Goal: Information Seeking & Learning: Learn about a topic

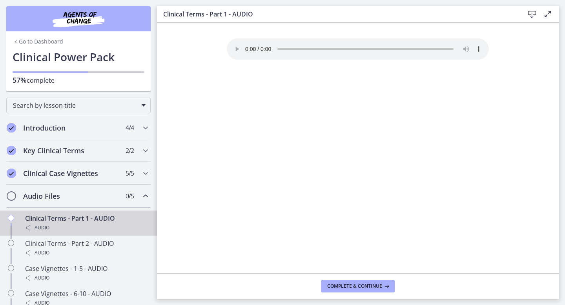
scroll to position [98, 0]
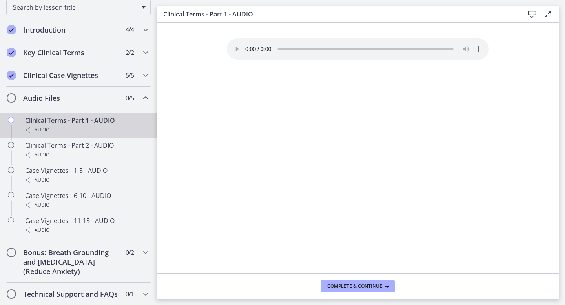
click at [349, 175] on div "Your browser doesn't support the audio element. Download it here" at bounding box center [358, 155] width 275 height 235
click at [362, 289] on span "Complete & continue" at bounding box center [354, 286] width 55 height 6
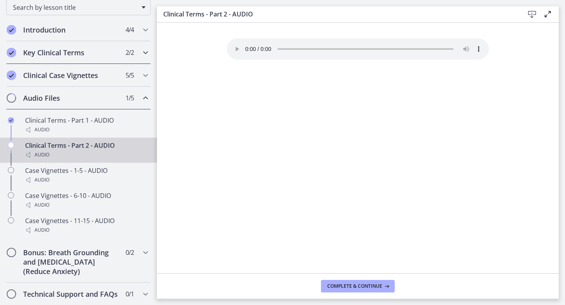
click at [82, 51] on h2 "Key Clinical Terms" at bounding box center [71, 52] width 96 height 9
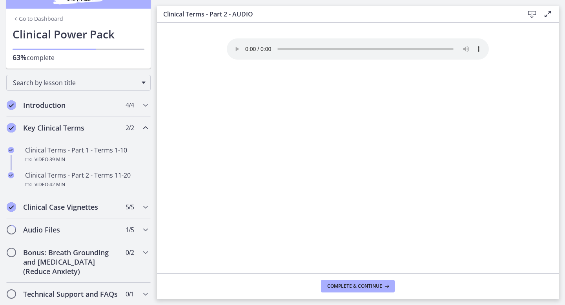
scroll to position [23, 0]
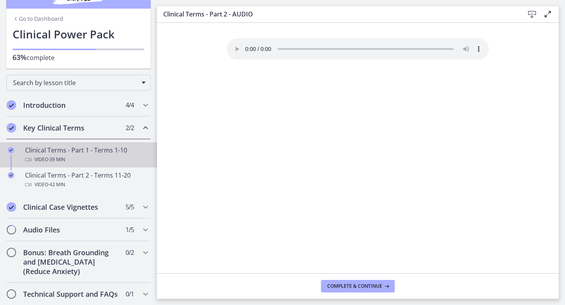
click at [70, 147] on div "Clinical Terms - Part 1 - Terms 1-10 Video · 39 min" at bounding box center [86, 155] width 122 height 19
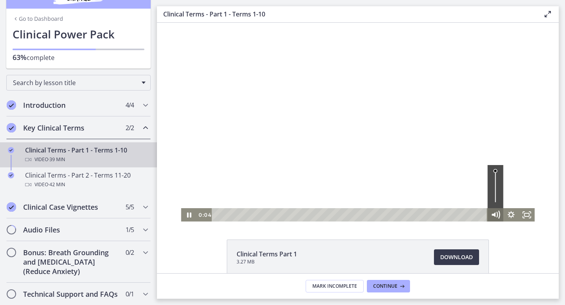
click at [497, 217] on icon "Mute" at bounding box center [495, 215] width 19 height 16
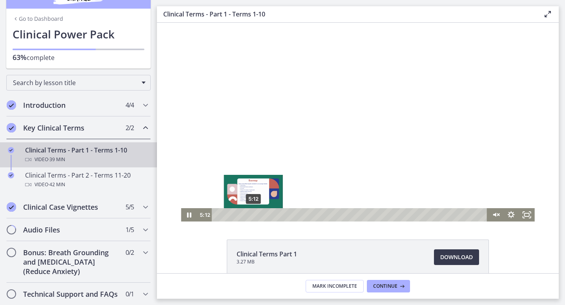
click at [254, 215] on div "5:12" at bounding box center [351, 214] width 266 height 13
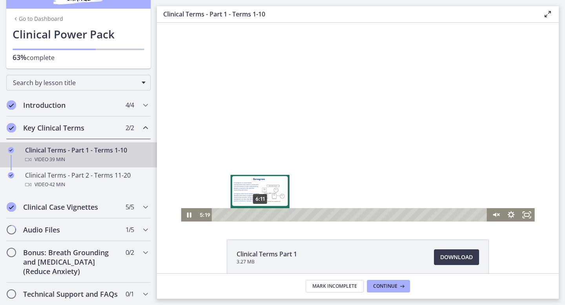
click at [260, 216] on div "6:11" at bounding box center [351, 214] width 266 height 13
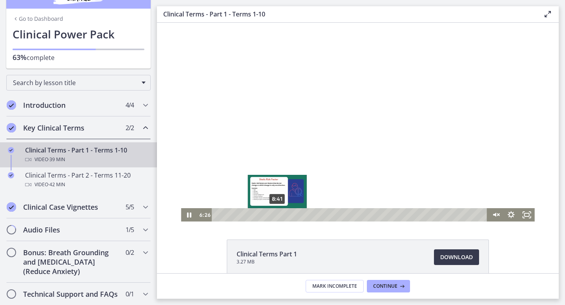
click at [278, 214] on div "8:41" at bounding box center [351, 214] width 266 height 13
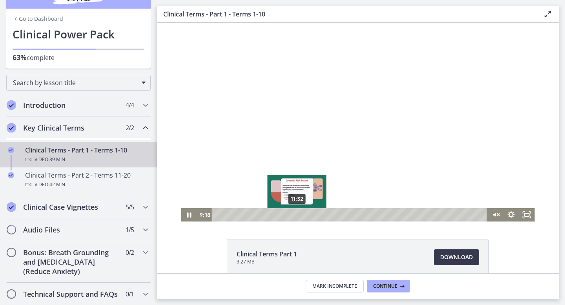
click at [297, 215] on div "11:32" at bounding box center [351, 214] width 266 height 13
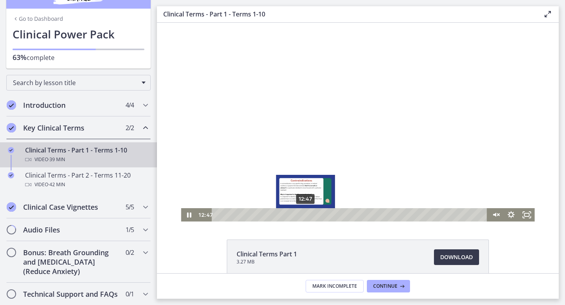
click at [306, 216] on div "12:47" at bounding box center [351, 214] width 266 height 13
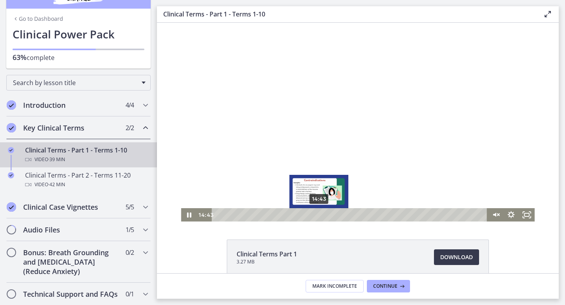
click at [319, 216] on div "14:43" at bounding box center [351, 214] width 266 height 13
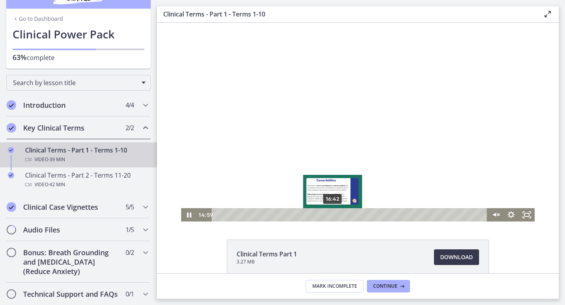
click at [333, 215] on div "16:42" at bounding box center [351, 214] width 266 height 13
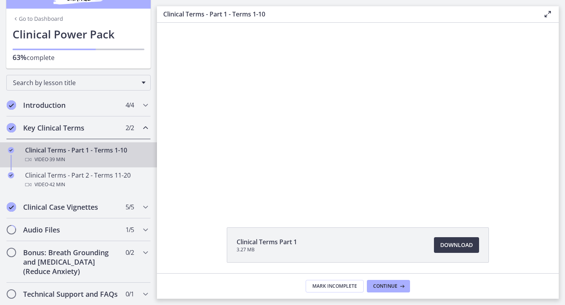
scroll to position [22, 0]
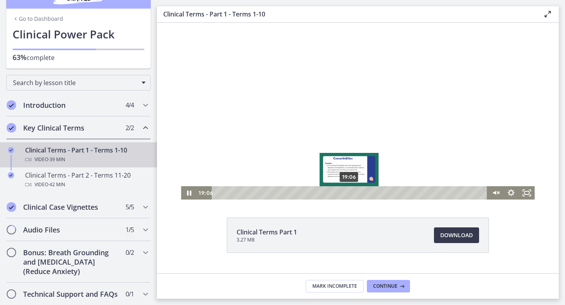
click at [349, 194] on div "19:06" at bounding box center [351, 192] width 266 height 13
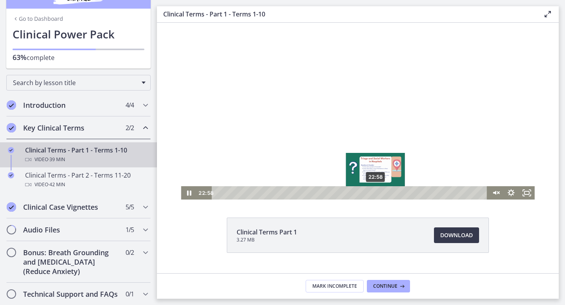
click at [376, 193] on div "22:58" at bounding box center [351, 192] width 266 height 13
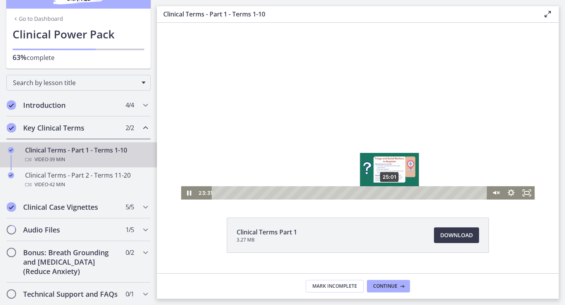
click at [390, 194] on div "25:01" at bounding box center [351, 192] width 266 height 13
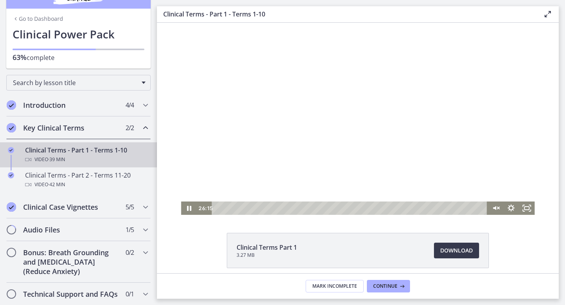
scroll to position [3, 0]
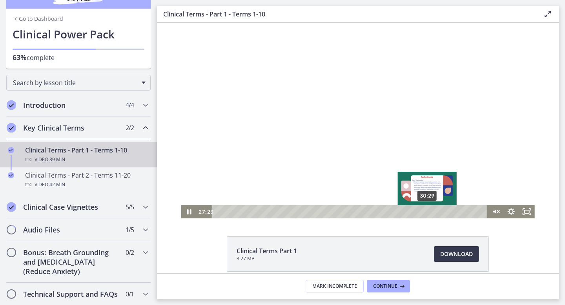
click at [428, 212] on div "30:29" at bounding box center [351, 211] width 266 height 13
click at [434, 212] on div "31:24" at bounding box center [351, 211] width 266 height 13
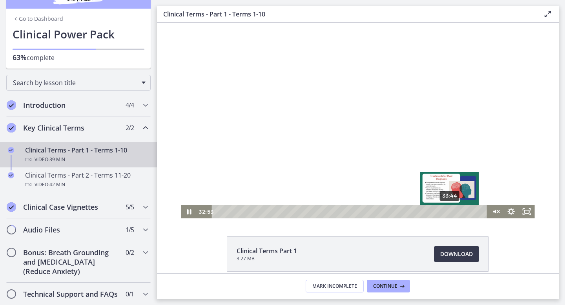
click at [450, 214] on div "33:44" at bounding box center [351, 211] width 266 height 13
click at [457, 213] on div "34:45" at bounding box center [351, 211] width 266 height 13
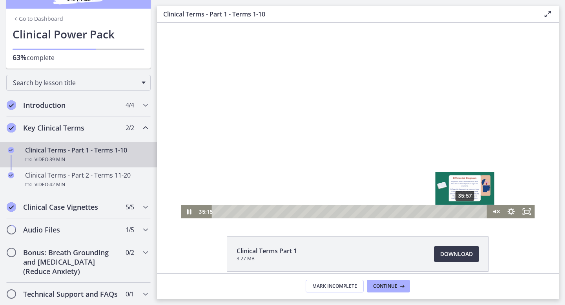
click at [466, 213] on div "35:57" at bounding box center [351, 211] width 266 height 13
click at [471, 212] on div "36:48" at bounding box center [351, 211] width 266 height 13
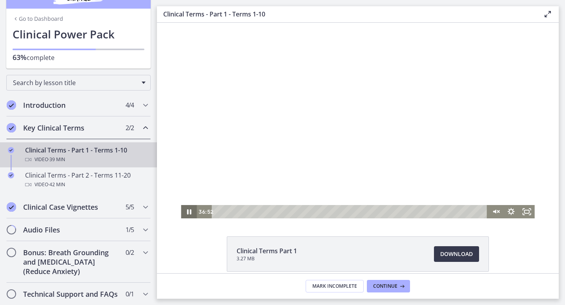
click at [190, 215] on icon "Pause" at bounding box center [189, 211] width 16 height 13
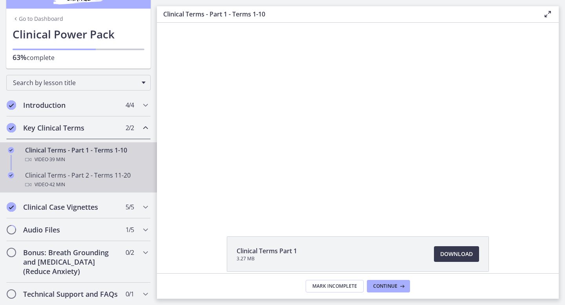
click at [74, 183] on div "Video · 42 min" at bounding box center [86, 184] width 122 height 9
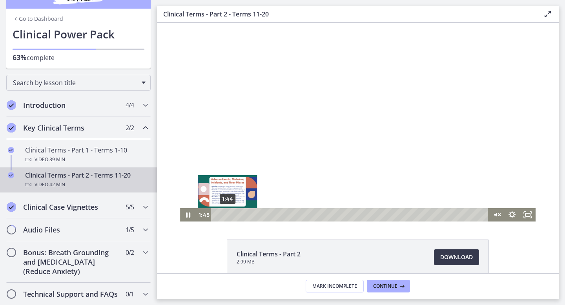
drag, startPoint x: 216, startPoint y: 217, endPoint x: 228, endPoint y: 217, distance: 11.8
click at [228, 217] on div "Playbar" at bounding box center [227, 215] width 4 height 4
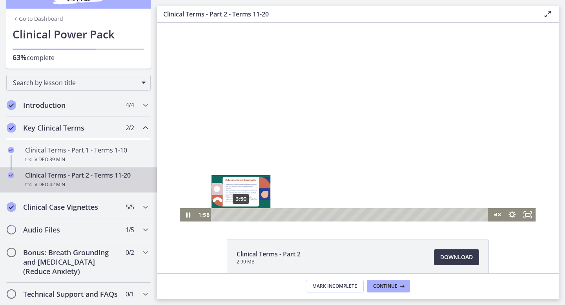
click at [241, 216] on div "3:50" at bounding box center [351, 214] width 268 height 13
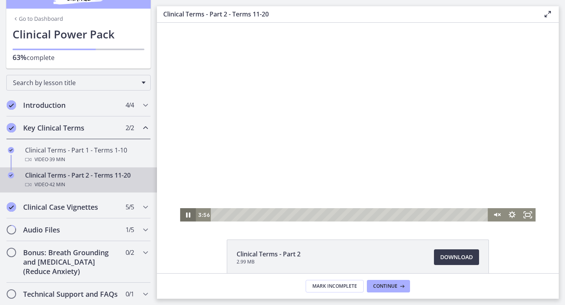
click at [186, 215] on icon "Pause" at bounding box center [188, 215] width 4 height 5
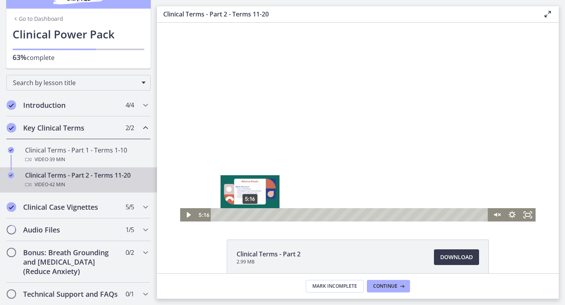
drag, startPoint x: 243, startPoint y: 214, endPoint x: 250, endPoint y: 216, distance: 6.9
click at [250, 216] on div "Playbar" at bounding box center [250, 215] width 4 height 4
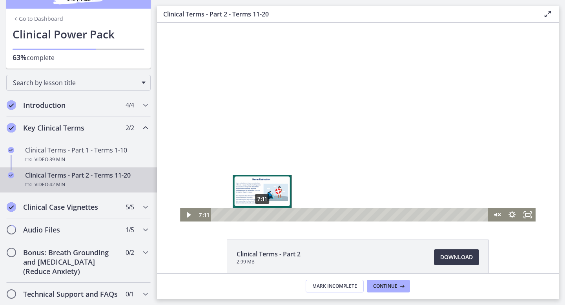
drag, startPoint x: 251, startPoint y: 215, endPoint x: 262, endPoint y: 216, distance: 10.6
click at [262, 216] on div "Playbar" at bounding box center [262, 215] width 4 height 4
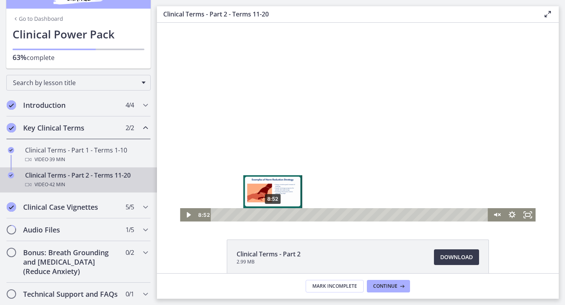
drag, startPoint x: 261, startPoint y: 216, endPoint x: 273, endPoint y: 216, distance: 11.4
click at [273, 216] on div "Playbar" at bounding box center [272, 215] width 4 height 4
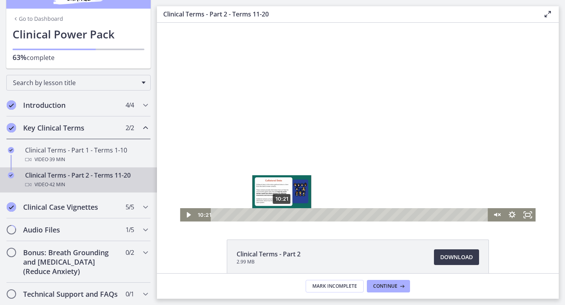
drag, startPoint x: 272, startPoint y: 214, endPoint x: 282, endPoint y: 217, distance: 10.1
click at [282, 217] on div "Playbar" at bounding box center [282, 215] width 4 height 4
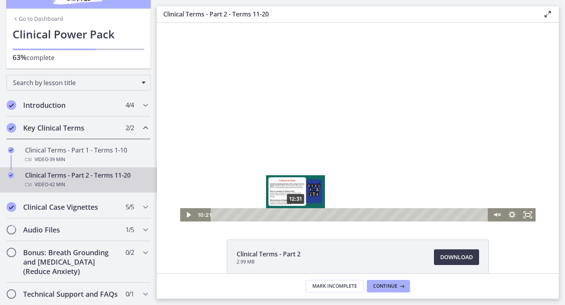
click at [296, 216] on div "12:31" at bounding box center [351, 214] width 268 height 13
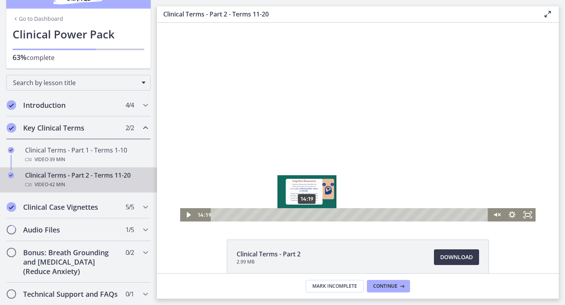
drag, startPoint x: 295, startPoint y: 216, endPoint x: 307, endPoint y: 216, distance: 11.8
click at [307, 216] on div "Playbar" at bounding box center [307, 215] width 4 height 4
click at [316, 215] on div "15:40" at bounding box center [351, 214] width 268 height 13
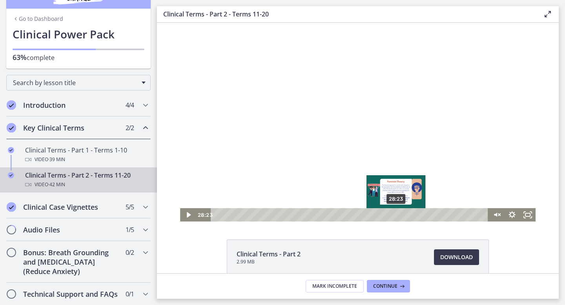
click at [396, 216] on div "28:23" at bounding box center [351, 214] width 268 height 13
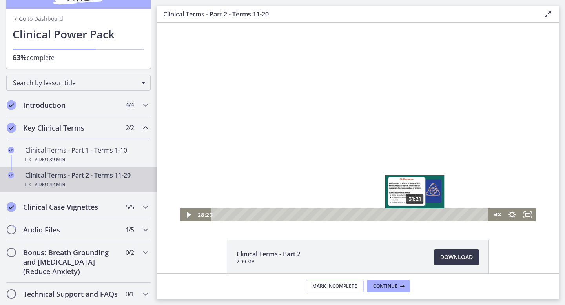
click at [415, 214] on div "31:21" at bounding box center [351, 214] width 268 height 13
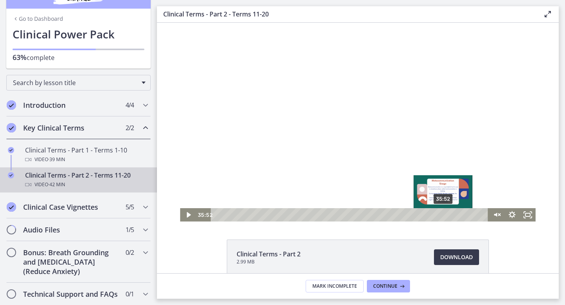
click at [444, 216] on div "35:52" at bounding box center [351, 214] width 268 height 13
click at [434, 215] on div "34:19" at bounding box center [351, 214] width 268 height 13
click at [442, 215] on div "35:30" at bounding box center [351, 214] width 268 height 13
click at [452, 216] on div "37:10" at bounding box center [351, 214] width 268 height 13
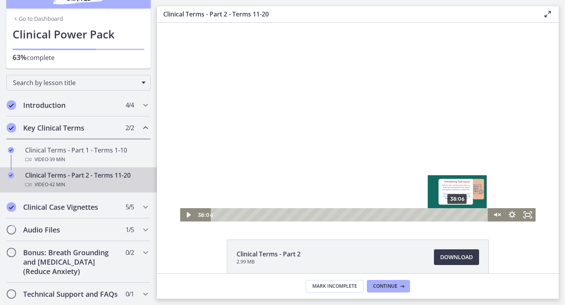
click at [458, 214] on div "38:06" at bounding box center [351, 214] width 268 height 13
click at [467, 214] on div "39:32" at bounding box center [351, 214] width 268 height 13
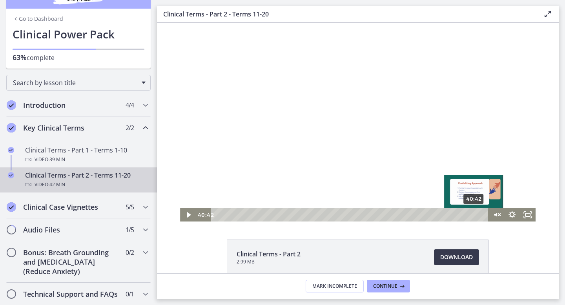
click at [475, 215] on div "40:42" at bounding box center [351, 214] width 268 height 13
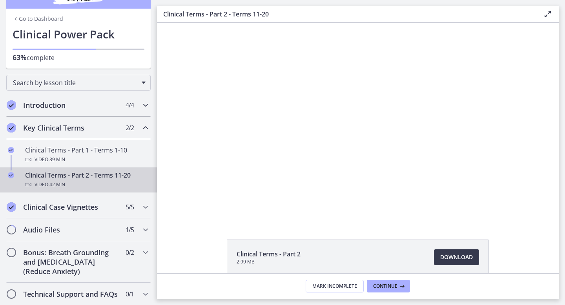
click at [51, 102] on h2 "Introduction" at bounding box center [71, 104] width 96 height 9
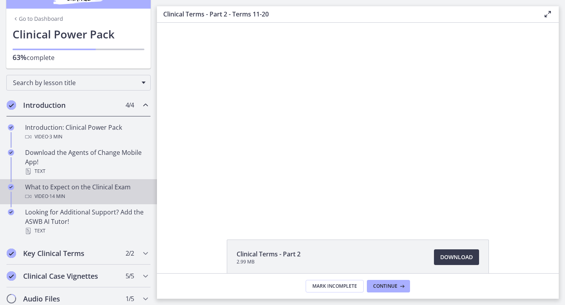
click at [79, 196] on div "Video · 14 min" at bounding box center [86, 196] width 122 height 9
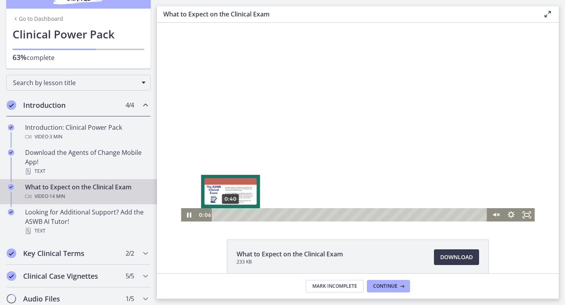
click at [231, 215] on div "0:40" at bounding box center [351, 214] width 266 height 13
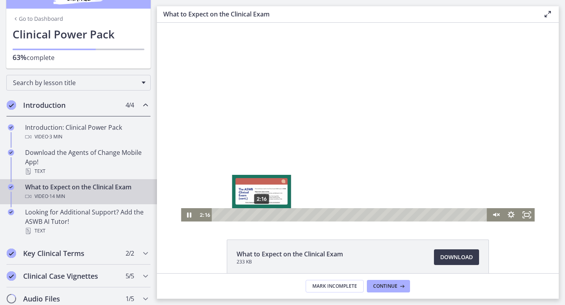
click at [262, 216] on div "2:16" at bounding box center [351, 214] width 266 height 13
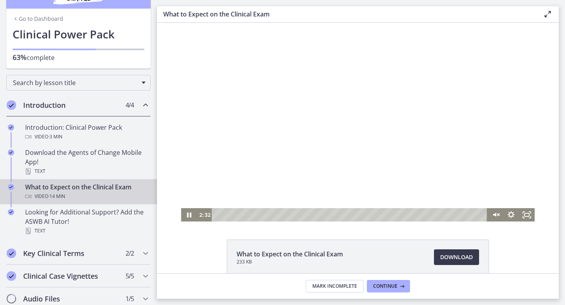
click at [367, 188] on div at bounding box center [358, 122] width 354 height 199
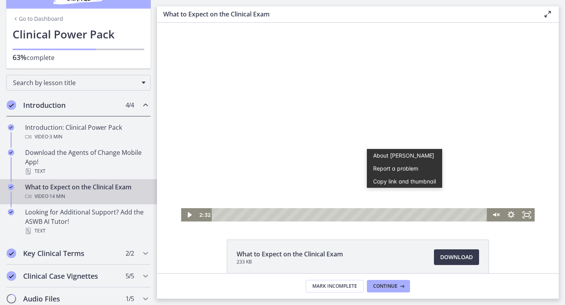
click at [396, 185] on button "Copy link and thumbnail" at bounding box center [404, 181] width 75 height 13
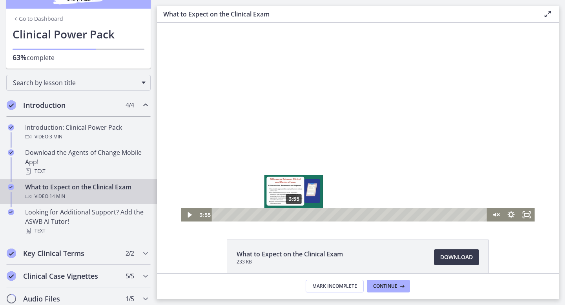
drag, startPoint x: 267, startPoint y: 216, endPoint x: 294, endPoint y: 215, distance: 26.7
click at [294, 215] on div "Playbar" at bounding box center [294, 215] width 4 height 4
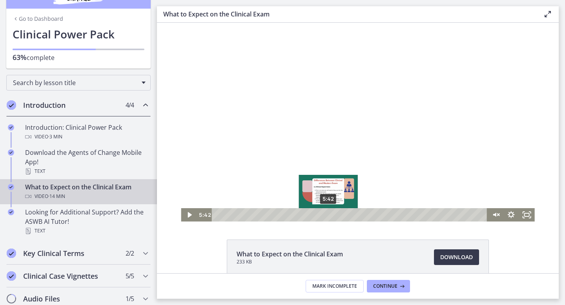
drag, startPoint x: 294, startPoint y: 216, endPoint x: 329, endPoint y: 216, distance: 34.2
click at [329, 216] on div "Playbar" at bounding box center [328, 215] width 4 height 4
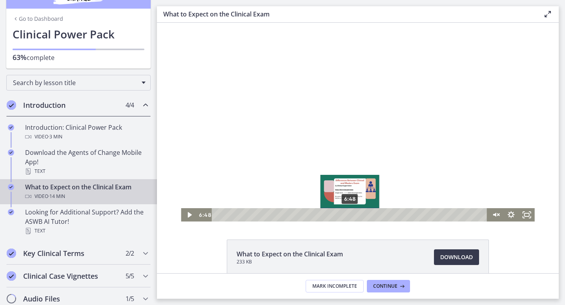
drag, startPoint x: 330, startPoint y: 215, endPoint x: 350, endPoint y: 216, distance: 19.6
click at [350, 216] on div "Playbar" at bounding box center [350, 215] width 4 height 4
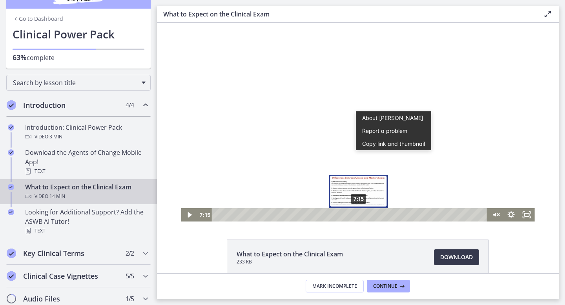
drag, startPoint x: 349, startPoint y: 216, endPoint x: 359, endPoint y: 216, distance: 9.4
click at [359, 216] on div "Playbar" at bounding box center [358, 215] width 4 height 4
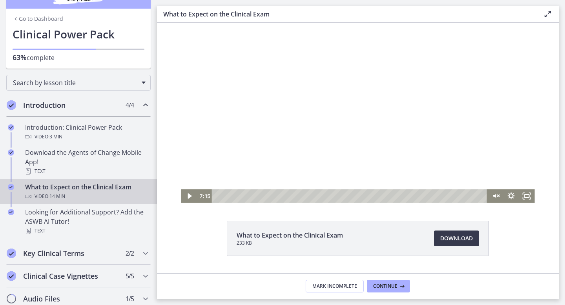
scroll to position [18, 0]
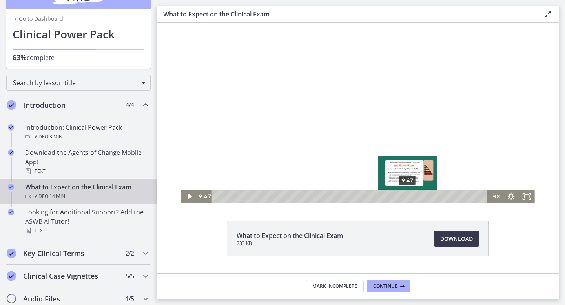
drag, startPoint x: 358, startPoint y: 197, endPoint x: 408, endPoint y: 197, distance: 49.9
click at [408, 197] on div "Playbar" at bounding box center [407, 196] width 4 height 4
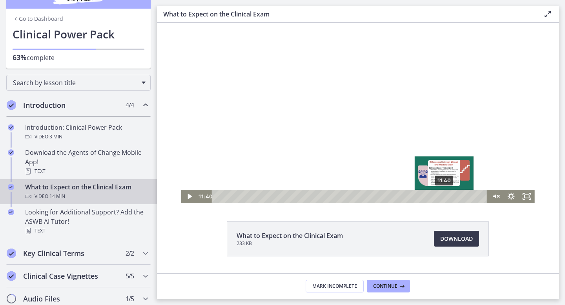
drag, startPoint x: 409, startPoint y: 197, endPoint x: 445, endPoint y: 197, distance: 35.7
click at [445, 197] on div "Playbar" at bounding box center [444, 196] width 4 height 4
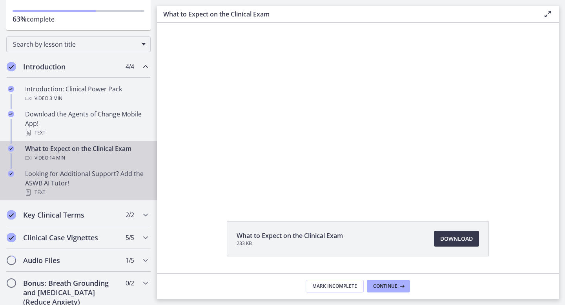
scroll to position [92, 0]
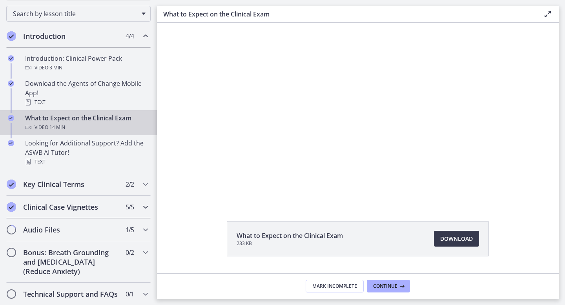
click at [93, 204] on h2 "Clinical Case Vignettes" at bounding box center [71, 207] width 96 height 9
